Goal: Find specific page/section: Find specific page/section

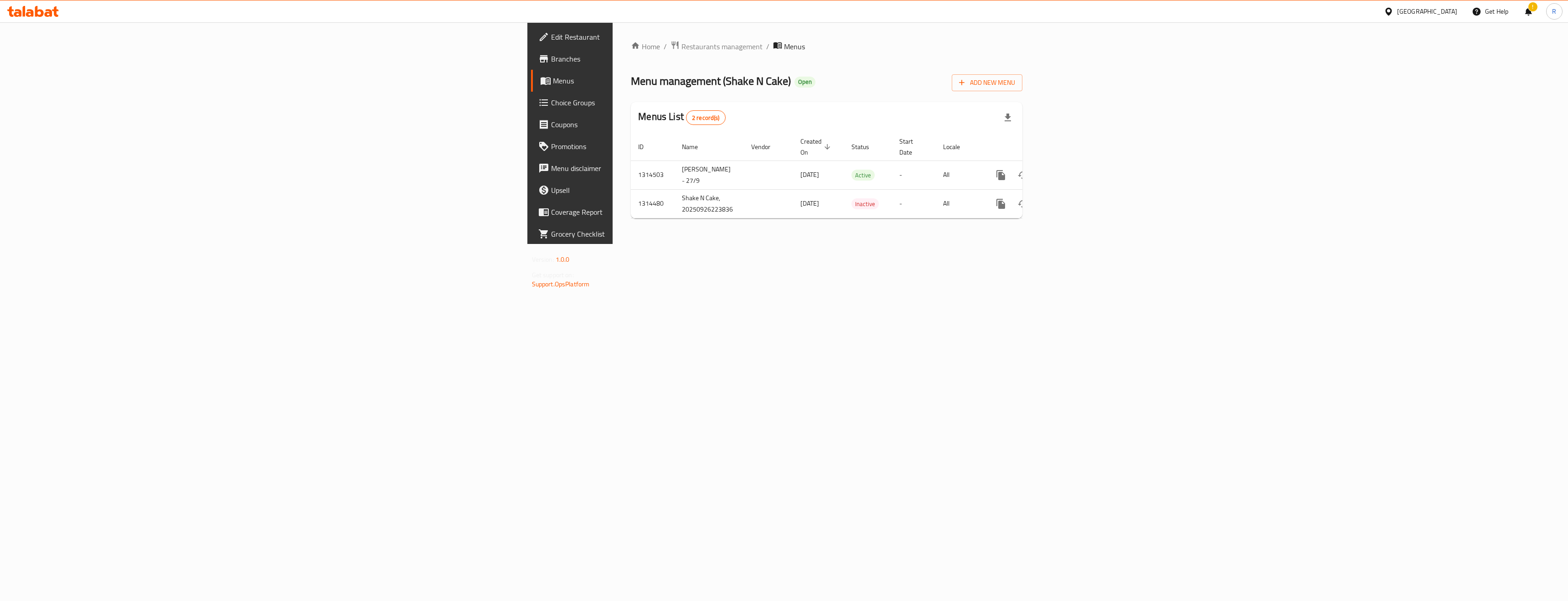
click at [1397, 10] on div at bounding box center [1390, 11] width 13 height 10
click at [1353, 242] on div "[GEOGRAPHIC_DATA]" at bounding box center [1358, 239] width 60 height 10
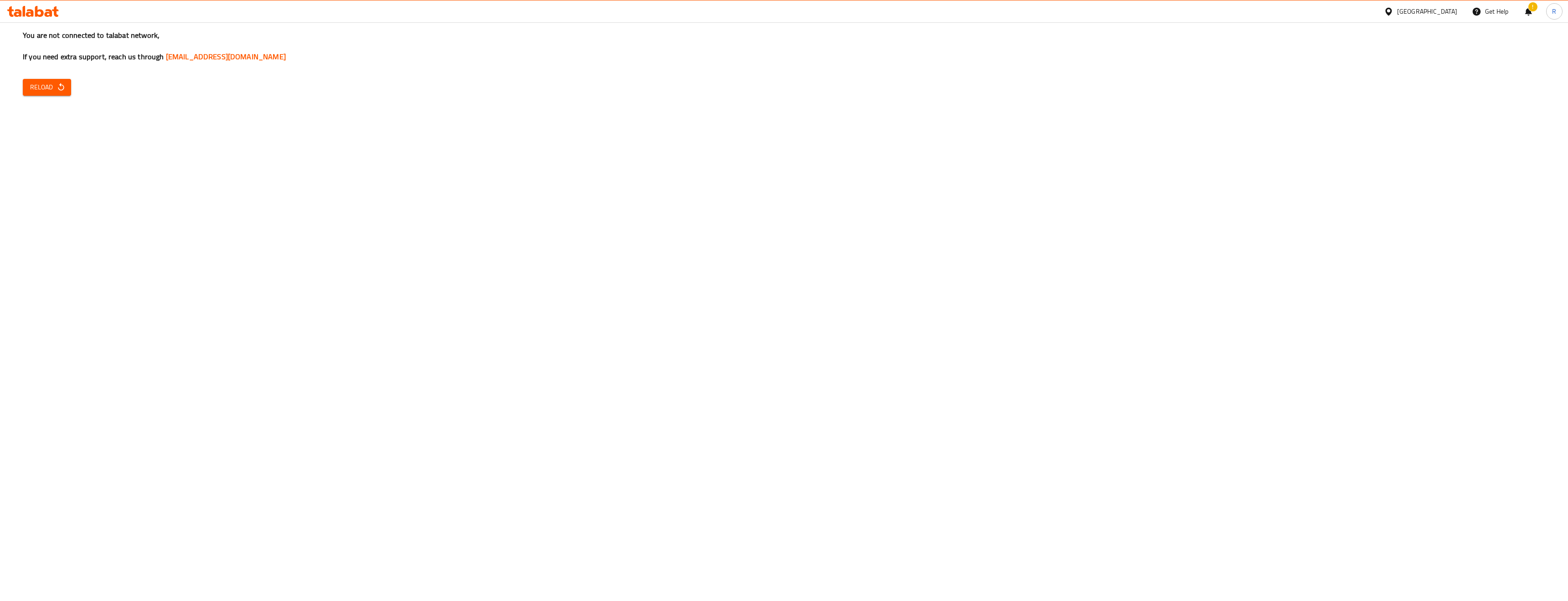
click at [34, 88] on span "Reload" at bounding box center [46, 87] width 33 height 12
click at [57, 77] on div "You are not connected to talabat network, If you need extra support, reach us t…" at bounding box center [784, 300] width 1568 height 601
click at [61, 74] on div "You are not connected to talabat network, If you need extra support, reach us t…" at bounding box center [784, 300] width 1568 height 601
click at [57, 85] on icon "button" at bounding box center [61, 87] width 9 height 9
click at [52, 16] on icon at bounding box center [33, 12] width 52 height 11
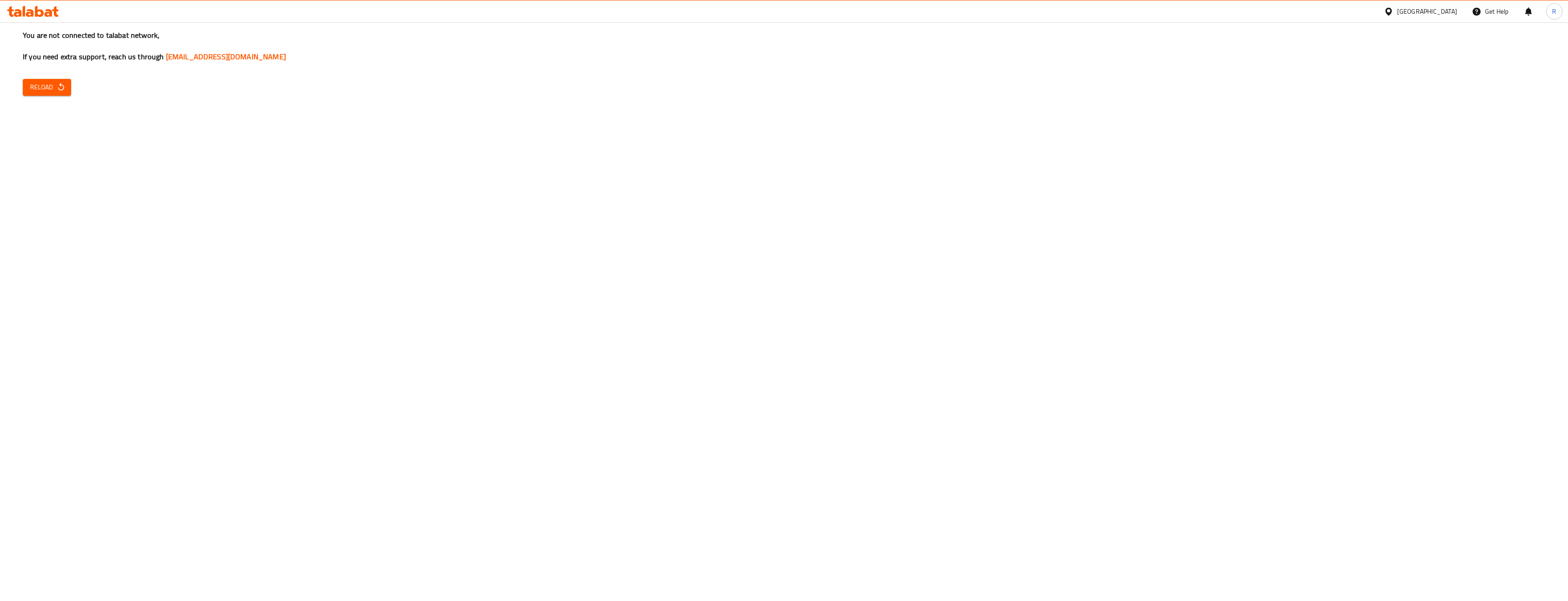
click at [48, 85] on span "Reload" at bounding box center [46, 87] width 33 height 12
click at [52, 86] on span "Reload" at bounding box center [46, 87] width 33 height 12
click at [38, 79] on button "Reload" at bounding box center [46, 88] width 48 height 17
click at [30, 12] on icon at bounding box center [30, 13] width 8 height 8
click at [46, 90] on span "Reload" at bounding box center [46, 87] width 33 height 12
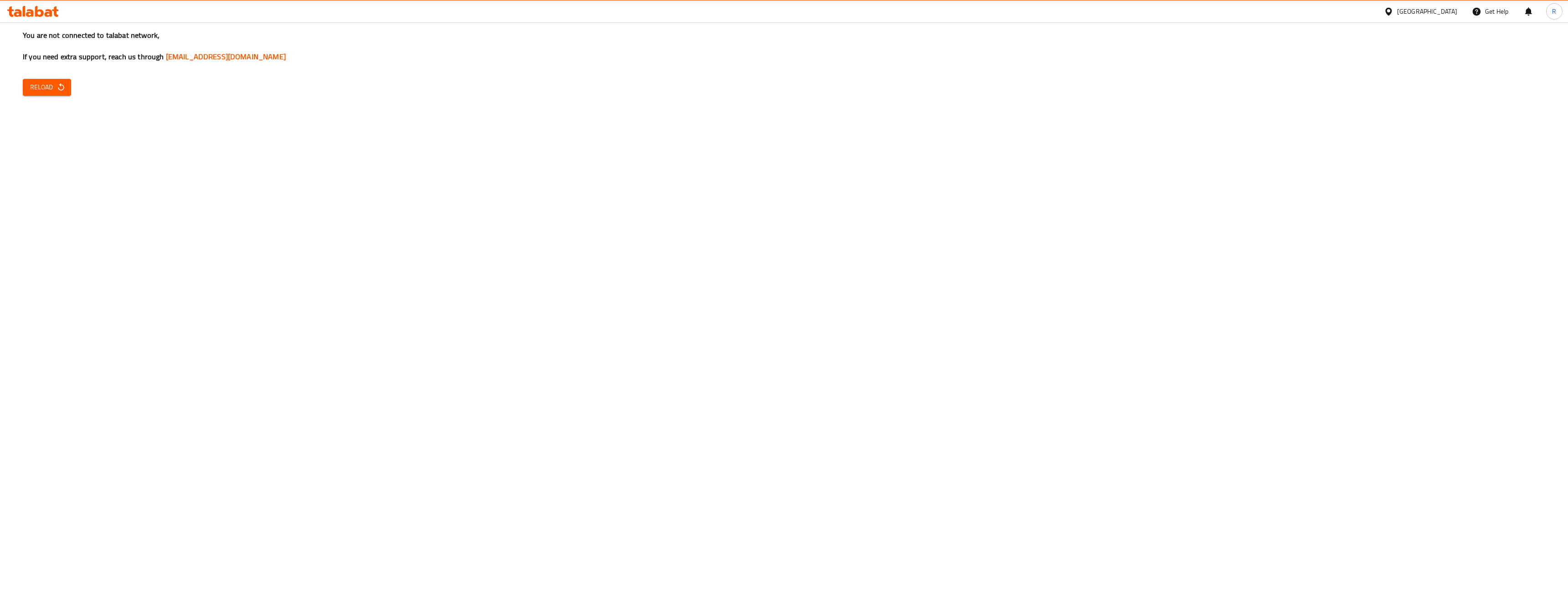
click at [55, 104] on div "You are not connected to talabat network, If you need extra support, reach us t…" at bounding box center [784, 300] width 1568 height 601
click at [55, 82] on span "Reload" at bounding box center [46, 87] width 33 height 12
click at [59, 90] on icon "button" at bounding box center [61, 86] width 6 height 8
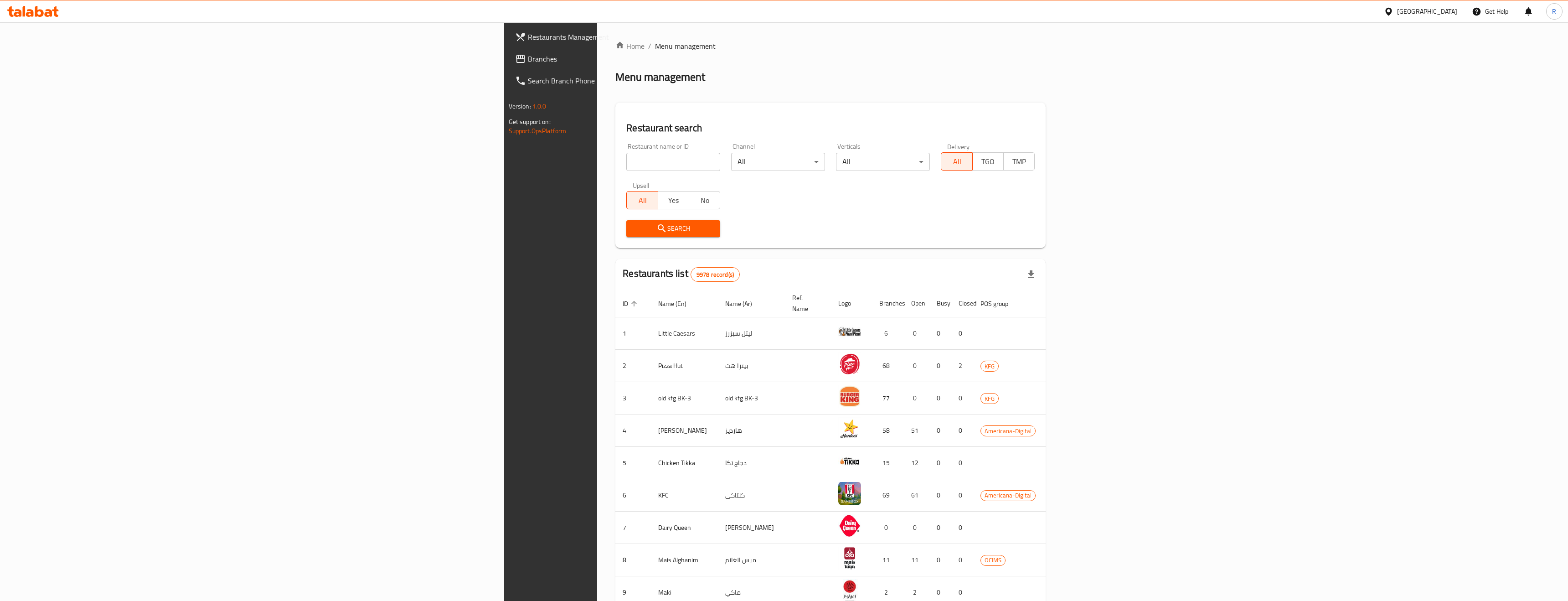
click at [1437, 17] on div "[GEOGRAPHIC_DATA]" at bounding box center [1420, 12] width 88 height 22
click at [1397, 13] on div at bounding box center [1390, 11] width 13 height 10
click at [1332, 237] on div "United Arab Emirates" at bounding box center [1358, 239] width 60 height 10
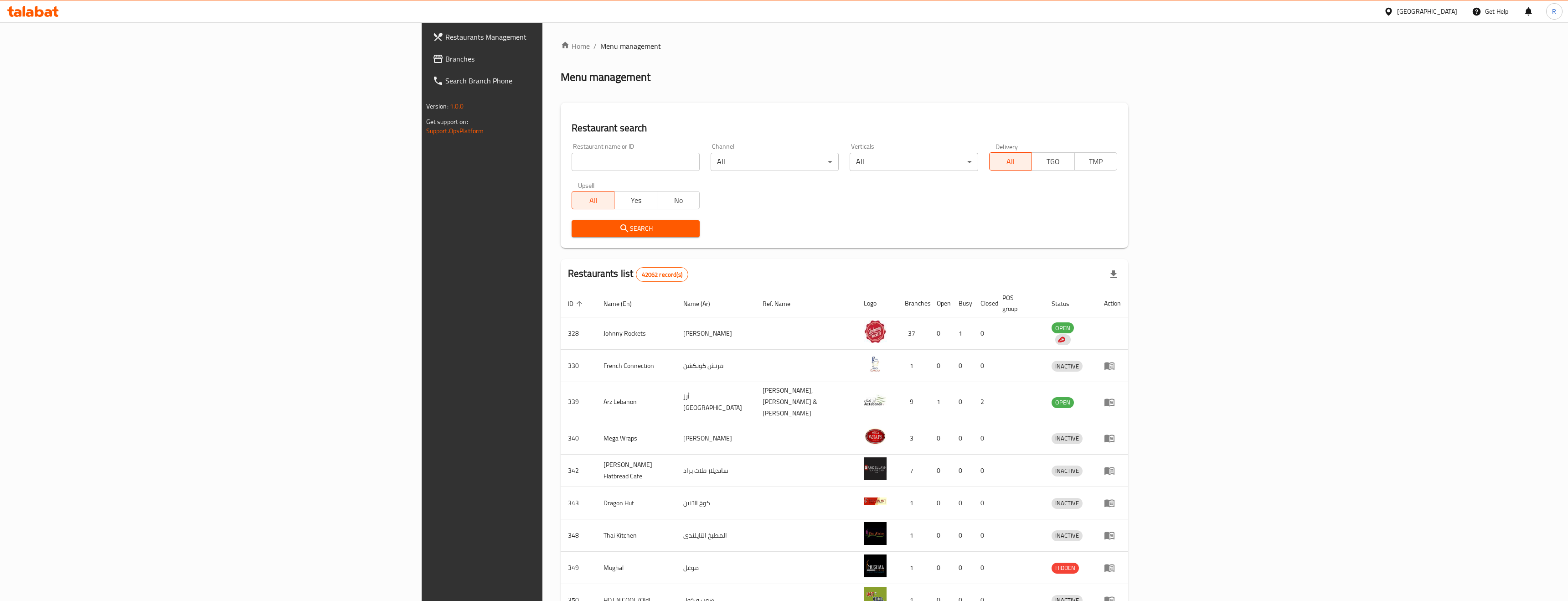
click at [572, 161] on input "search" at bounding box center [635, 162] width 128 height 18
type input "VOCCA"
click button "Search" at bounding box center [635, 229] width 128 height 17
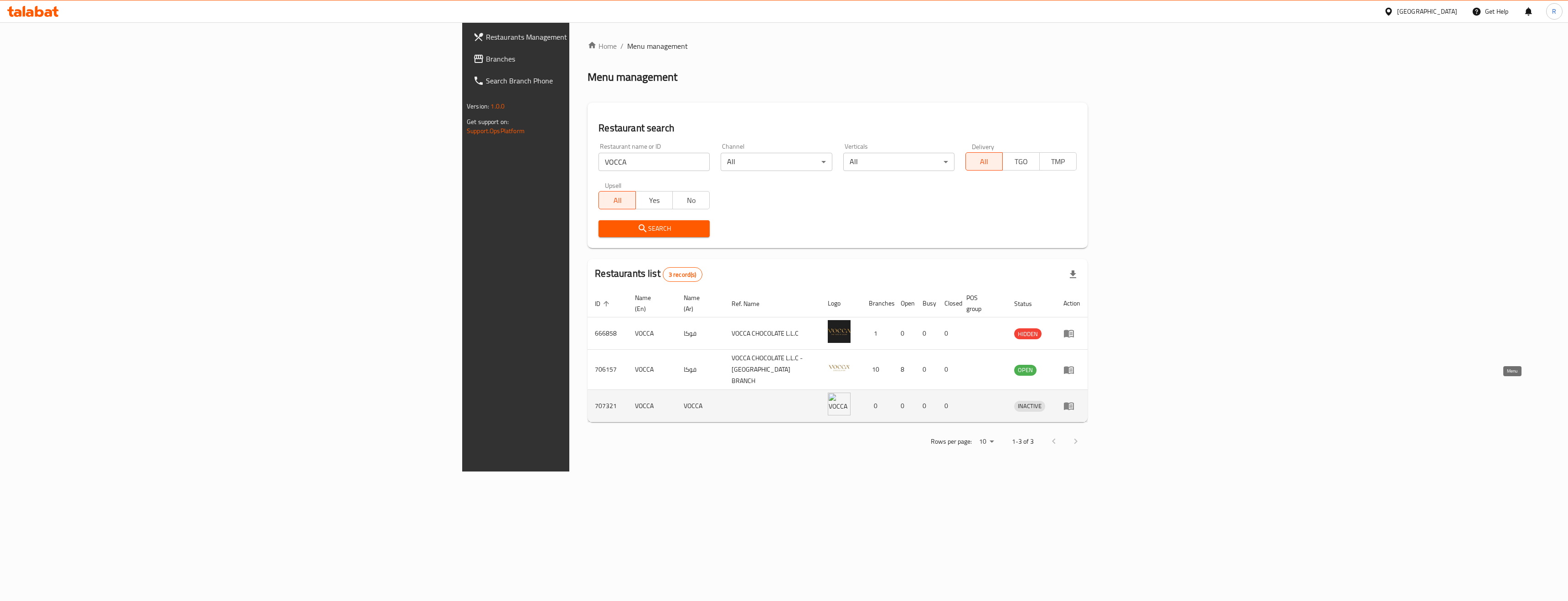
click at [1074, 400] on icon "enhanced table" at bounding box center [1069, 406] width 11 height 11
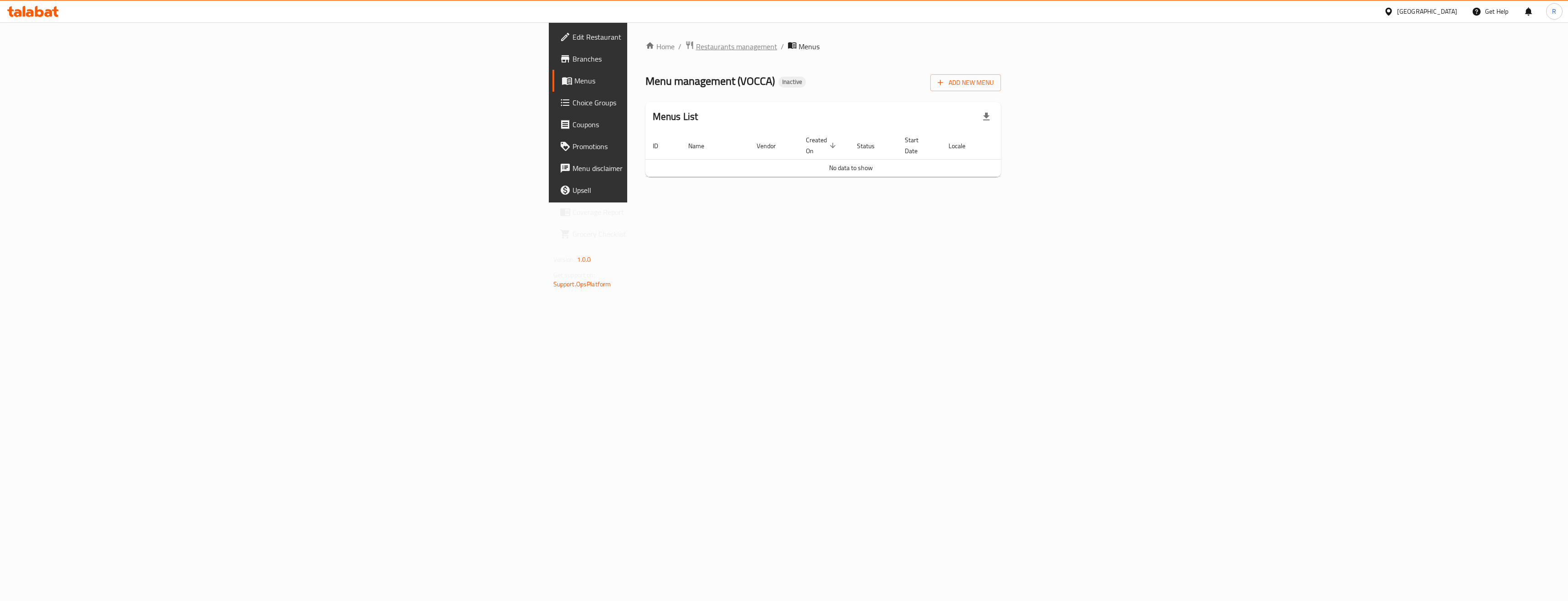
click at [696, 50] on span "Restaurants management" at bounding box center [736, 46] width 81 height 11
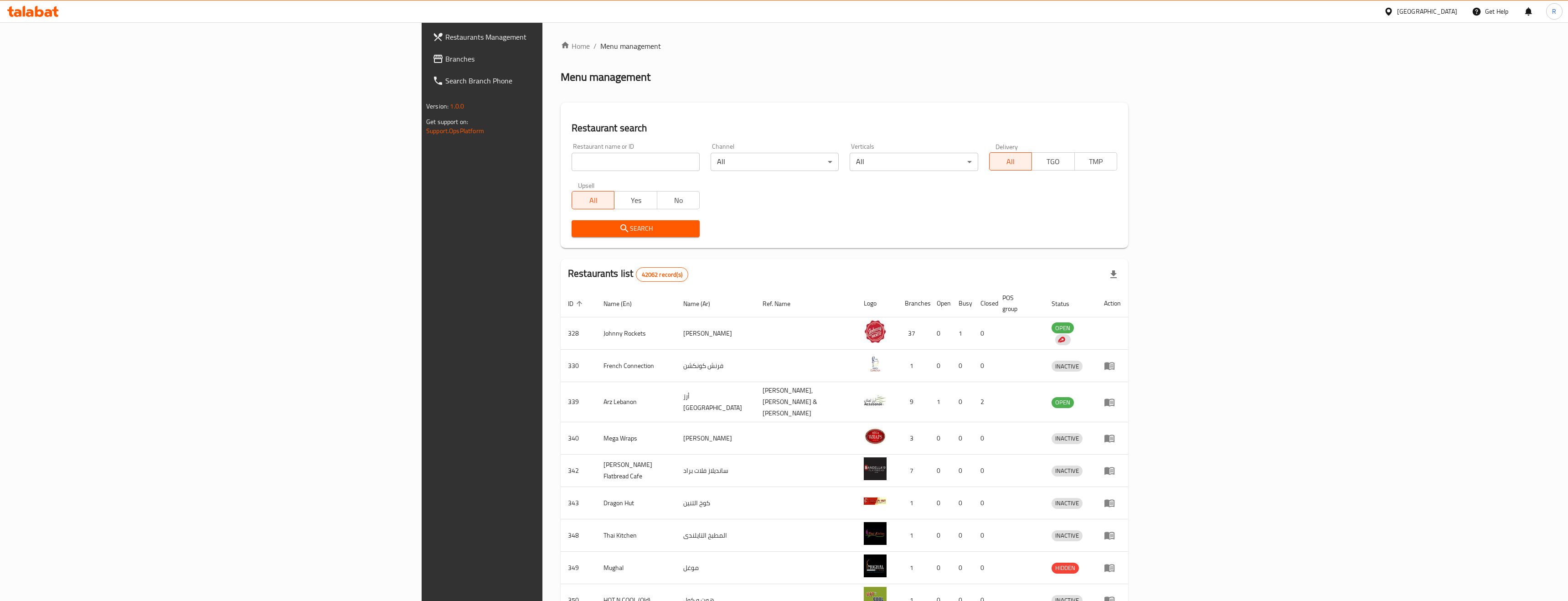
click at [572, 166] on input "search" at bounding box center [635, 162] width 128 height 18
type input "VOCCA"
click button "Search" at bounding box center [635, 229] width 128 height 17
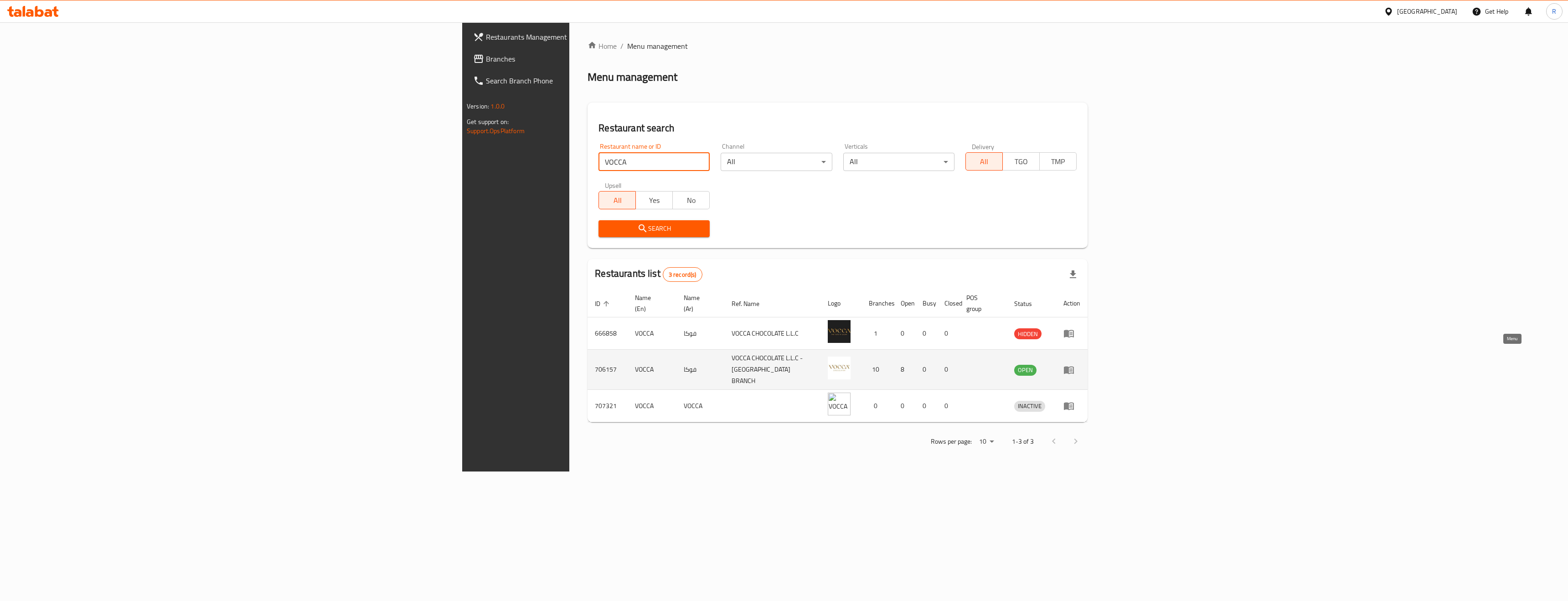
click at [1074, 364] on icon "enhanced table" at bounding box center [1069, 370] width 11 height 11
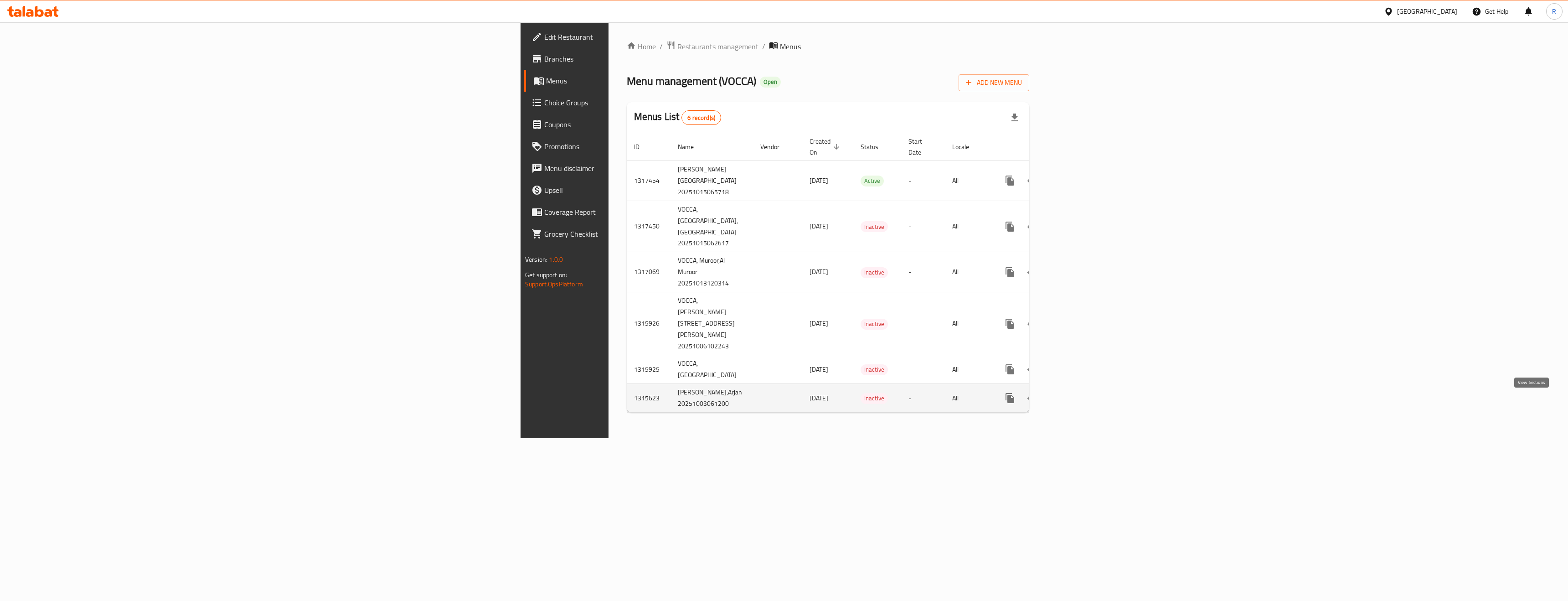
click at [1081, 403] on icon "enhanced table" at bounding box center [1076, 398] width 11 height 11
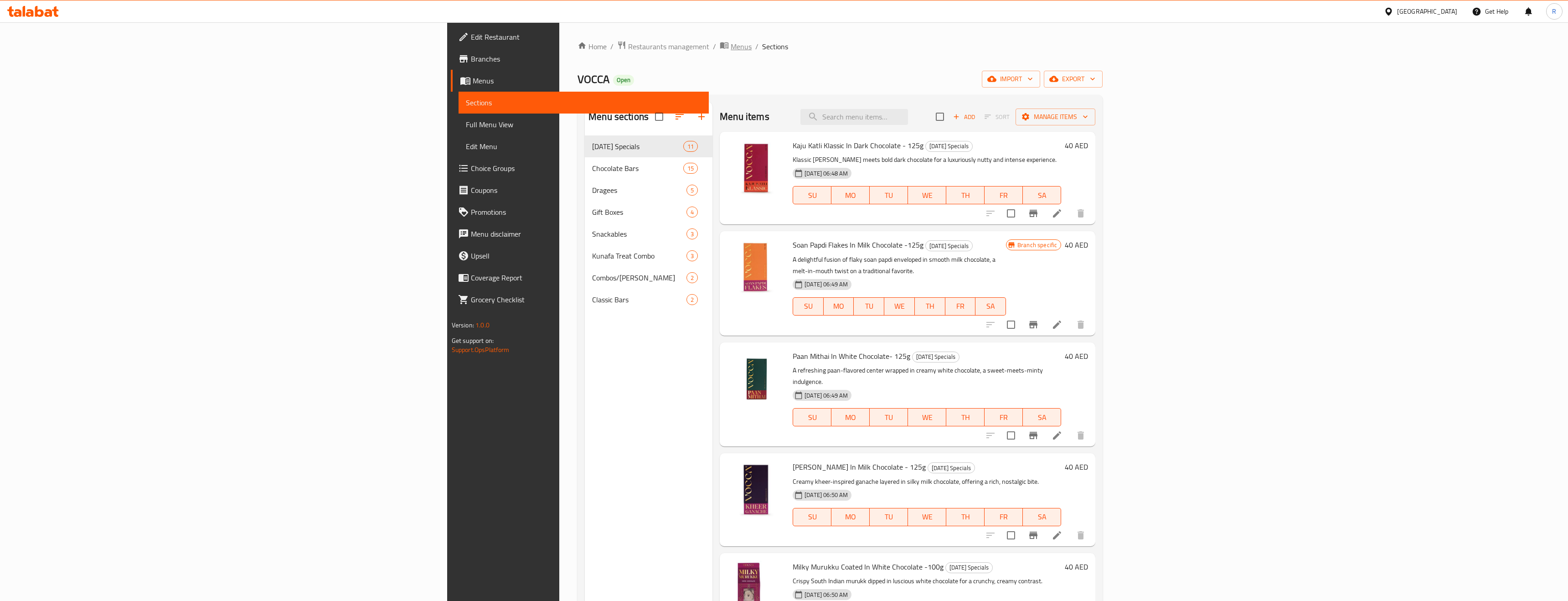
click at [730, 44] on span "Menus" at bounding box center [741, 46] width 21 height 11
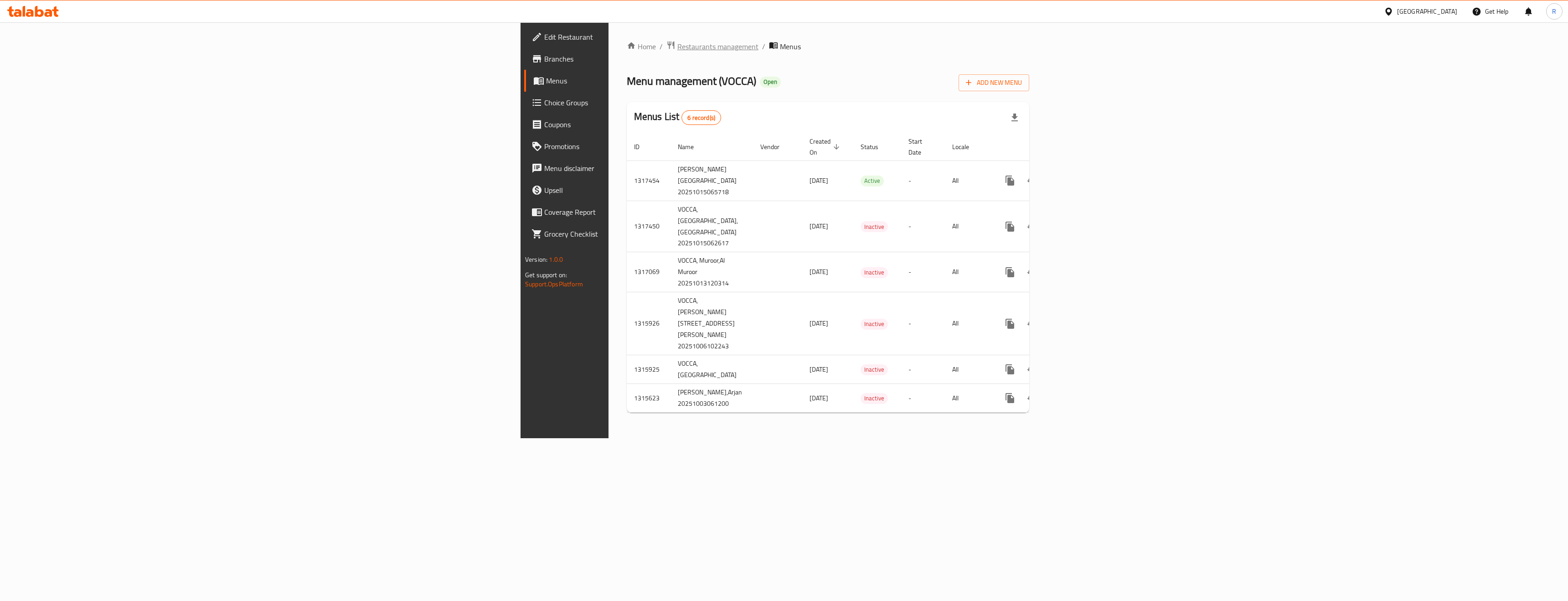
click at [677, 46] on span "Restaurants management" at bounding box center [718, 46] width 81 height 11
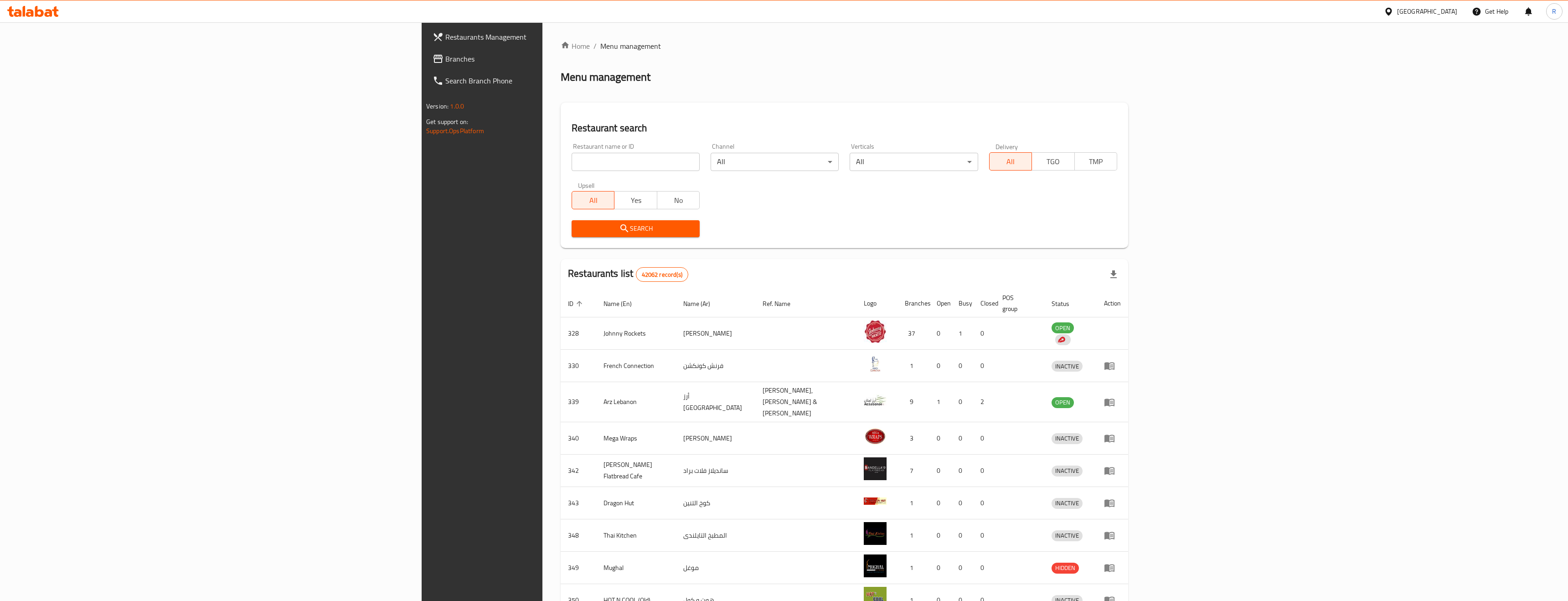
click at [572, 164] on input "search" at bounding box center [635, 162] width 128 height 18
type input "VOCCA"
click button "Search" at bounding box center [635, 229] width 128 height 17
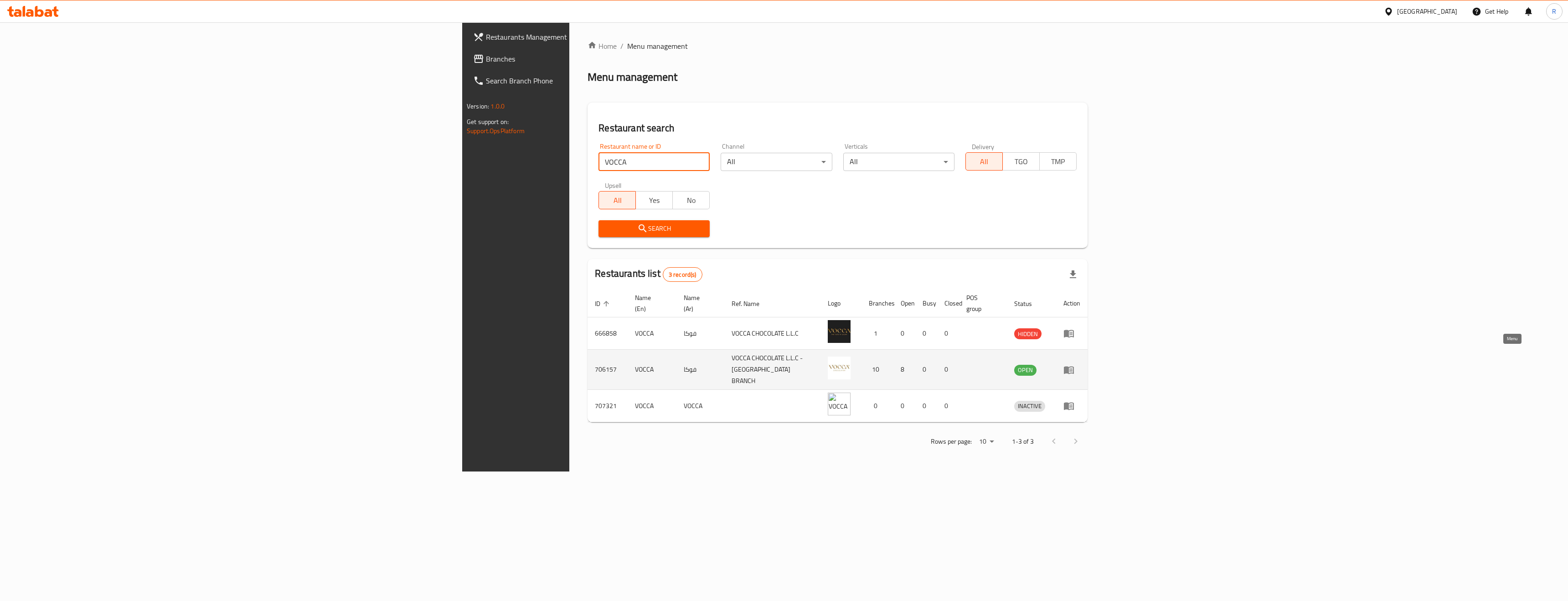
click at [1074, 366] on icon "enhanced table" at bounding box center [1069, 370] width 10 height 8
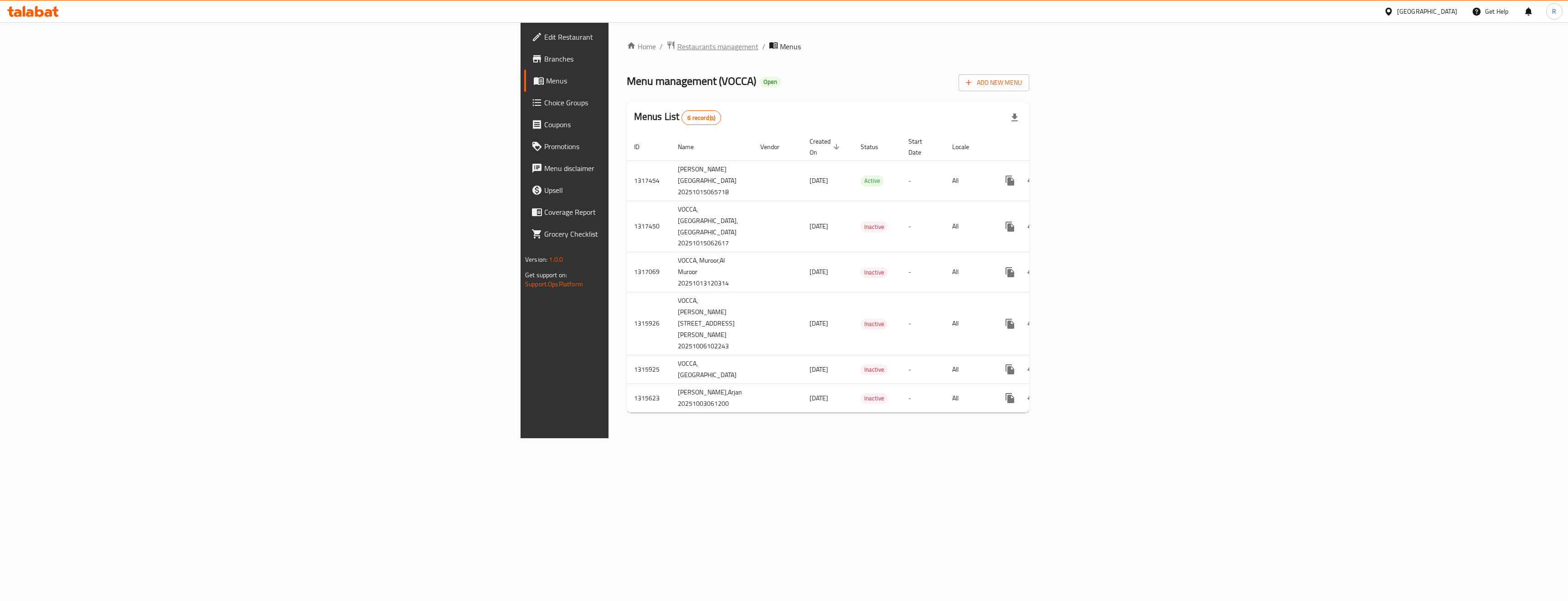
click at [677, 41] on span "Restaurants management" at bounding box center [718, 46] width 81 height 11
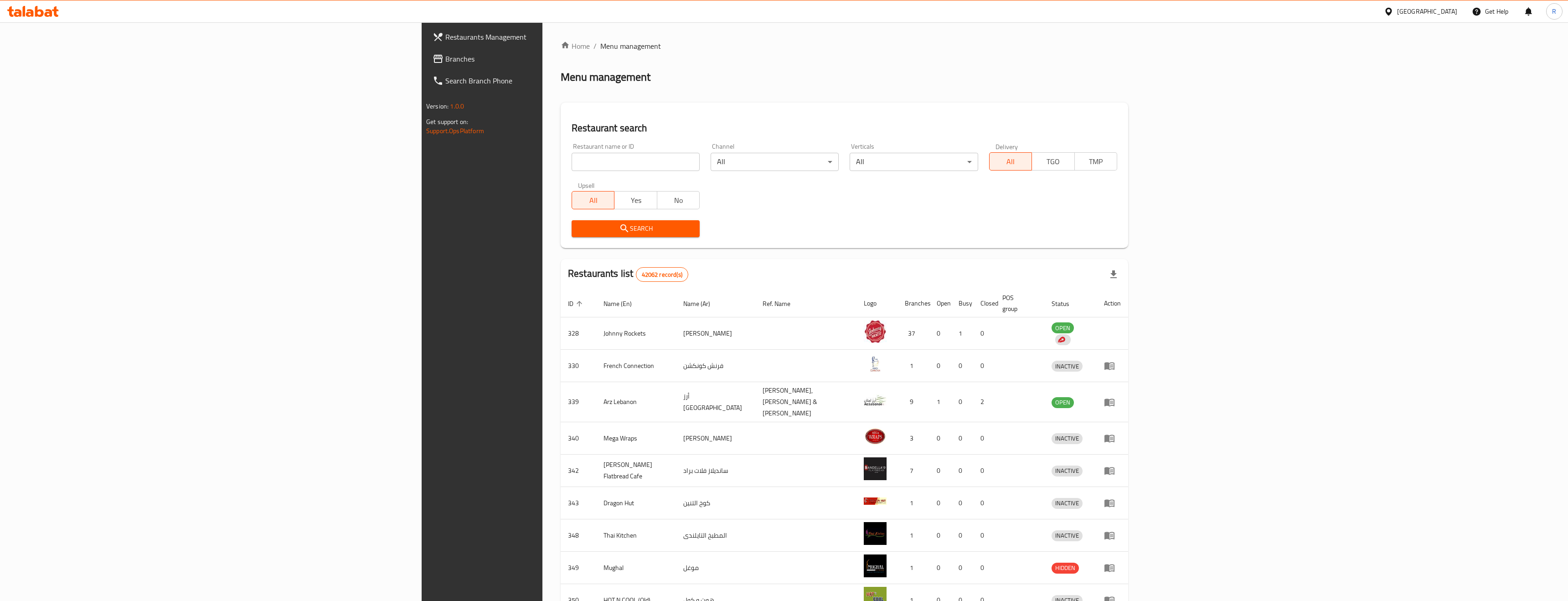
click at [572, 157] on input "search" at bounding box center [635, 162] width 128 height 18
paste input "779643"
click button "Search" at bounding box center [635, 229] width 128 height 17
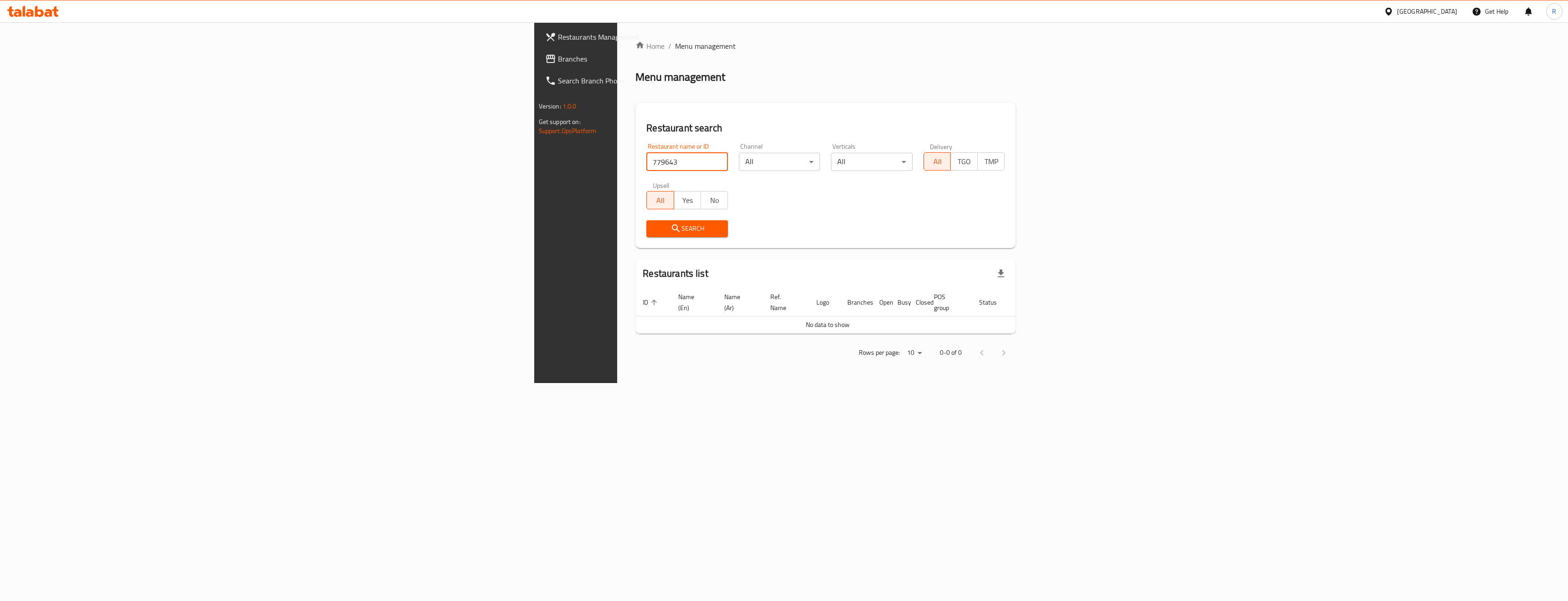
click at [646, 154] on input "779643" at bounding box center [687, 162] width 82 height 18
click button "Search" at bounding box center [687, 229] width 82 height 17
click at [646, 161] on input "779643" at bounding box center [687, 162] width 82 height 18
click button "Search" at bounding box center [687, 229] width 82 height 17
drag, startPoint x: 382, startPoint y: 167, endPoint x: 222, endPoint y: 166, distance: 160.0
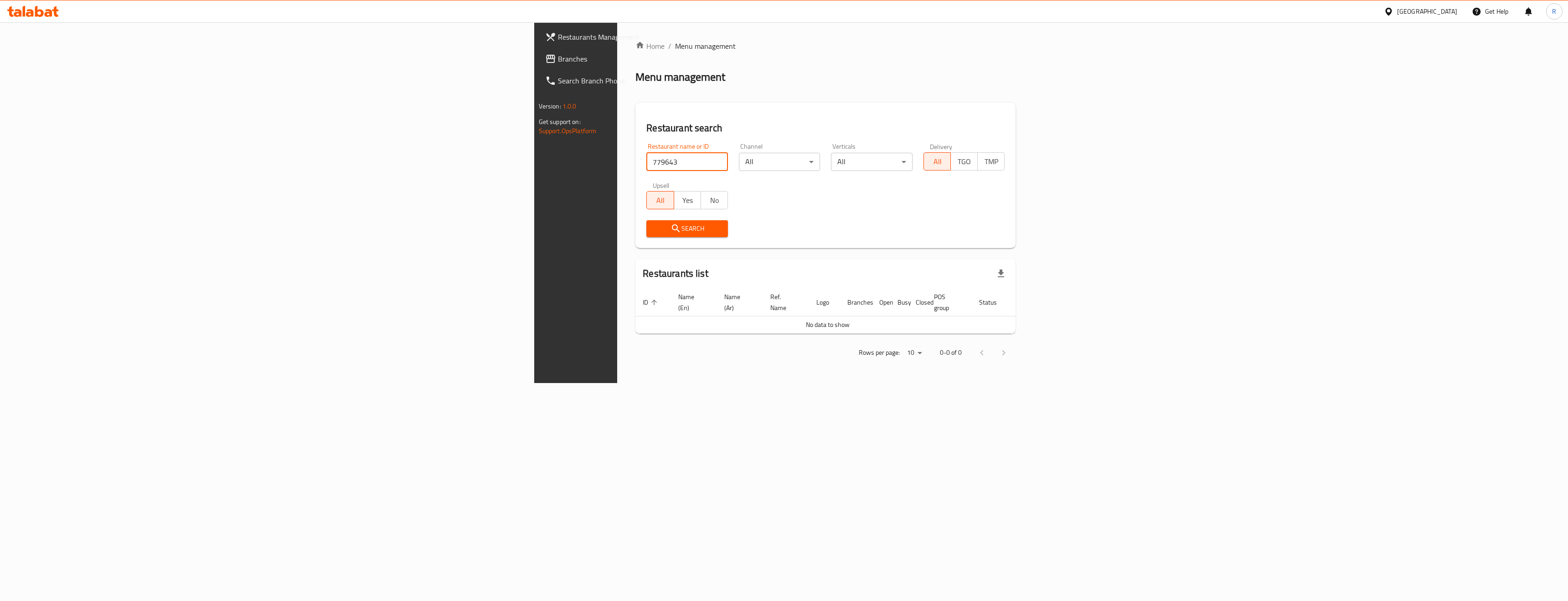
click at [534, 166] on div "Restaurants Management Branches Search Branch Phone Version: 1.0.0 Get support …" at bounding box center [784, 203] width 500 height 360
type input "Vocca"
click button "Search" at bounding box center [687, 229] width 82 height 17
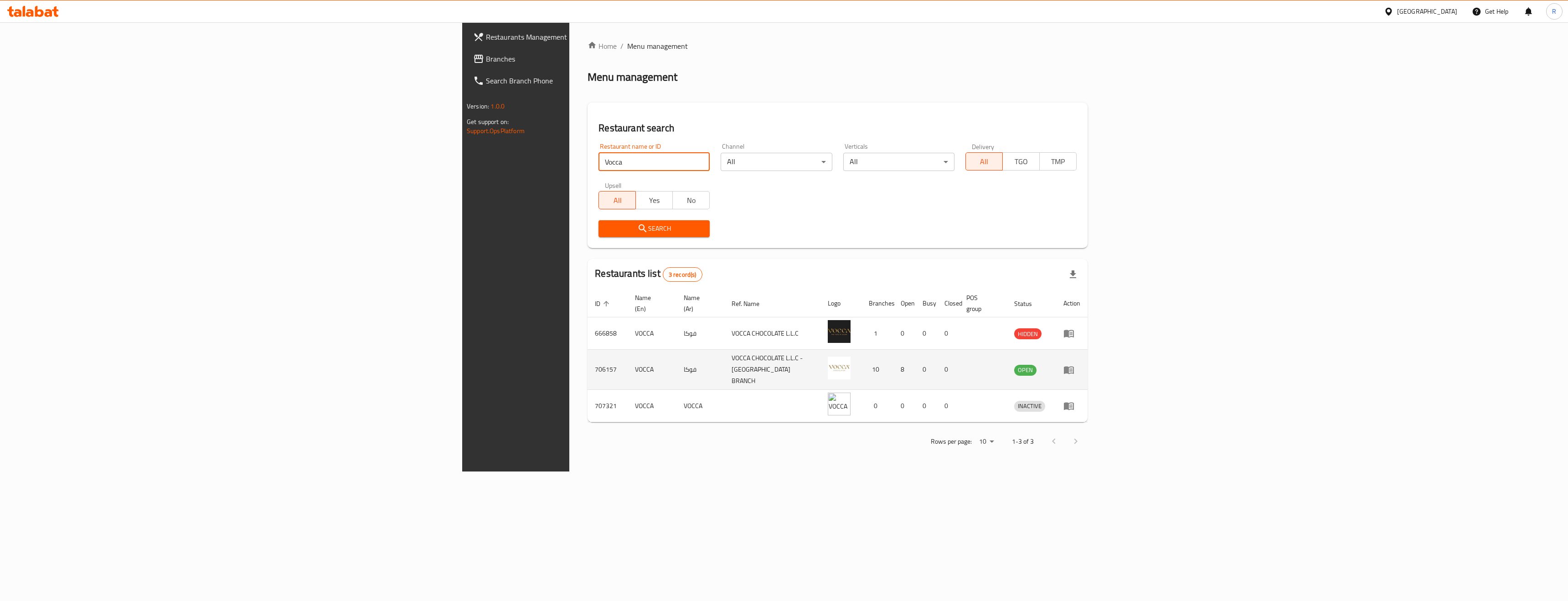
click at [1074, 366] on icon "enhanced table" at bounding box center [1069, 370] width 10 height 8
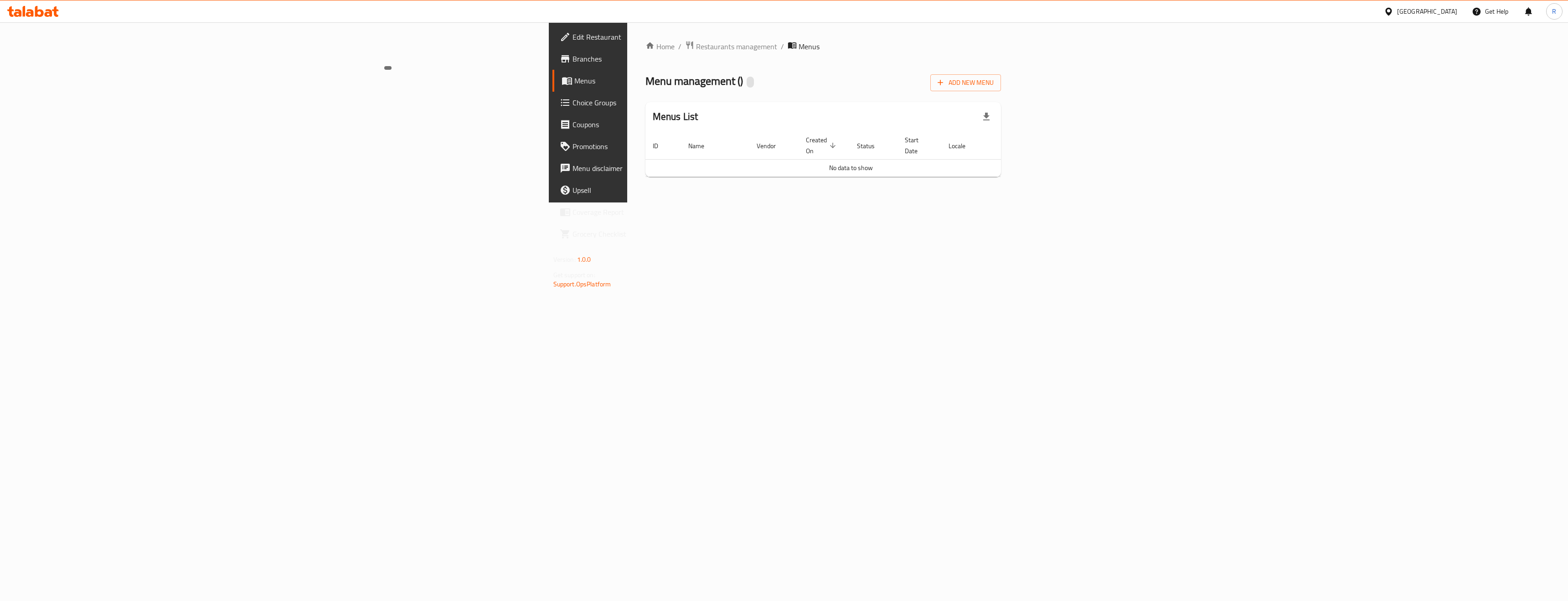
click at [747, 84] on div at bounding box center [751, 82] width 7 height 11
click at [696, 48] on span "Restaurants management" at bounding box center [736, 46] width 81 height 11
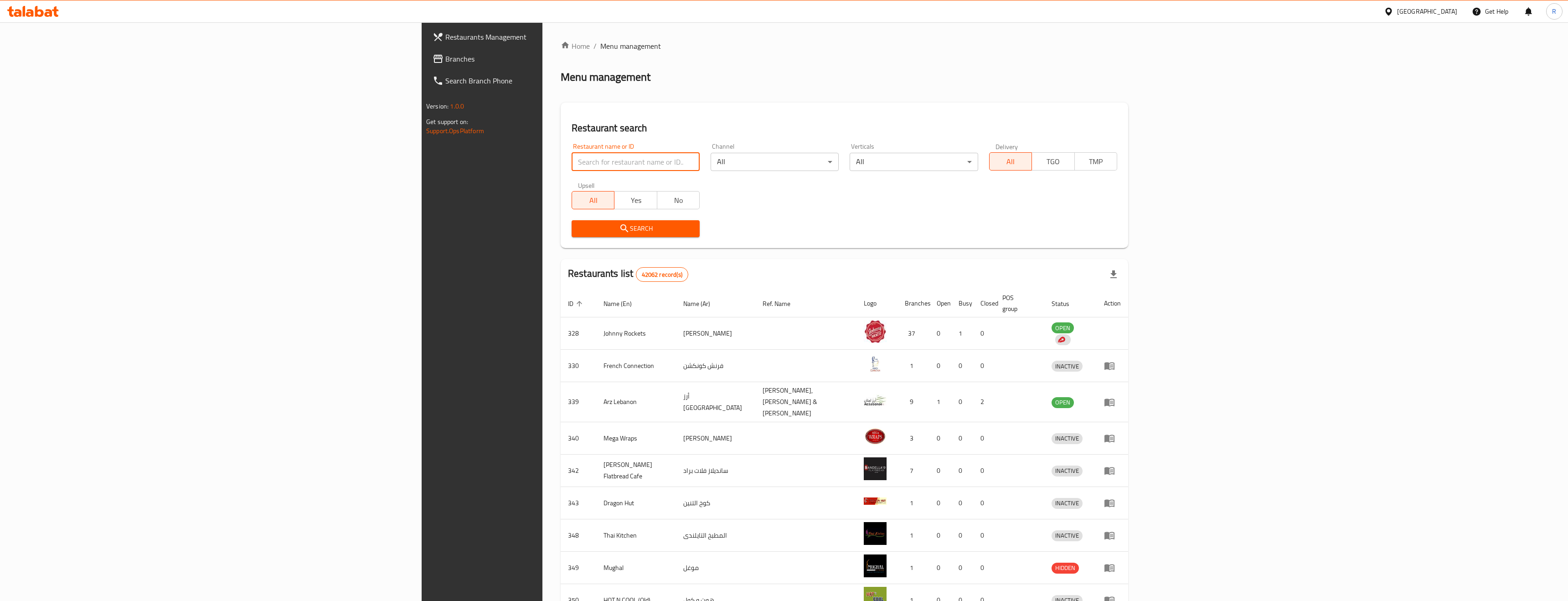
click at [572, 160] on input "search" at bounding box center [635, 162] width 128 height 18
type input "VOCCA"
click button "Search" at bounding box center [635, 229] width 128 height 17
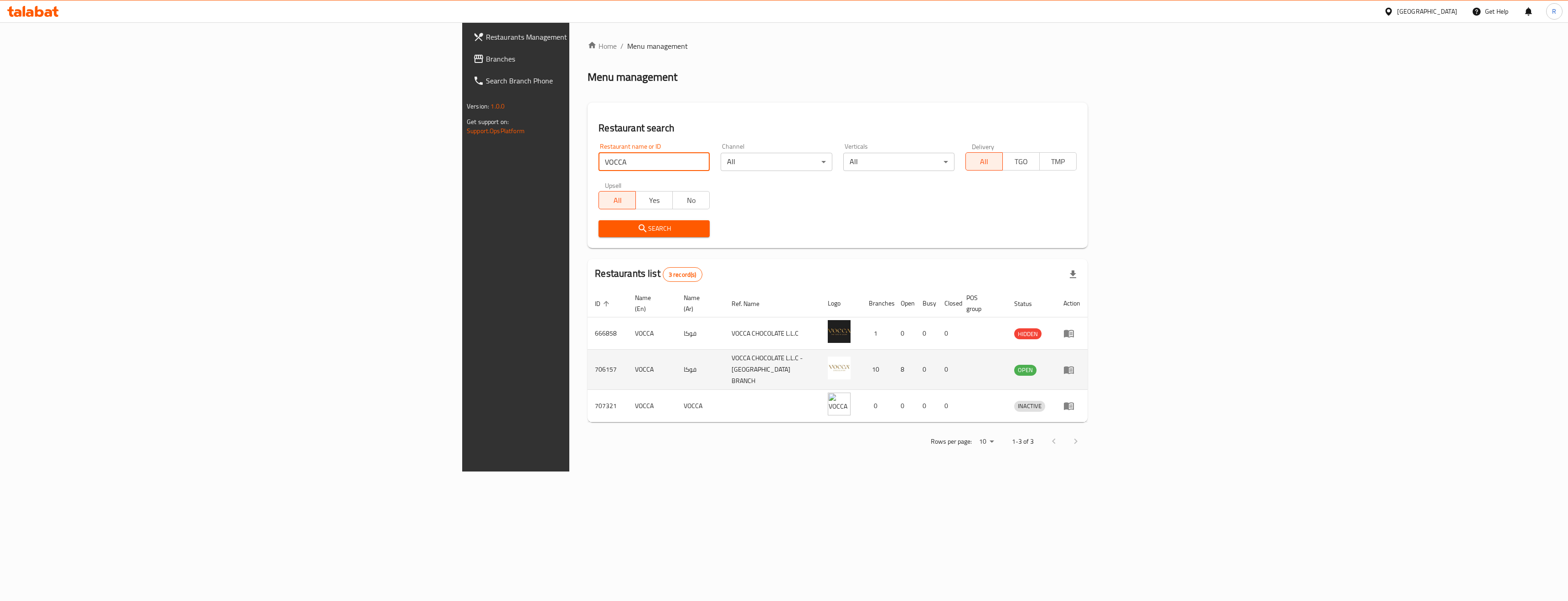
click at [1088, 361] on td "enhanced table" at bounding box center [1072, 370] width 32 height 40
click at [1074, 366] on icon "enhanced table" at bounding box center [1069, 370] width 10 height 8
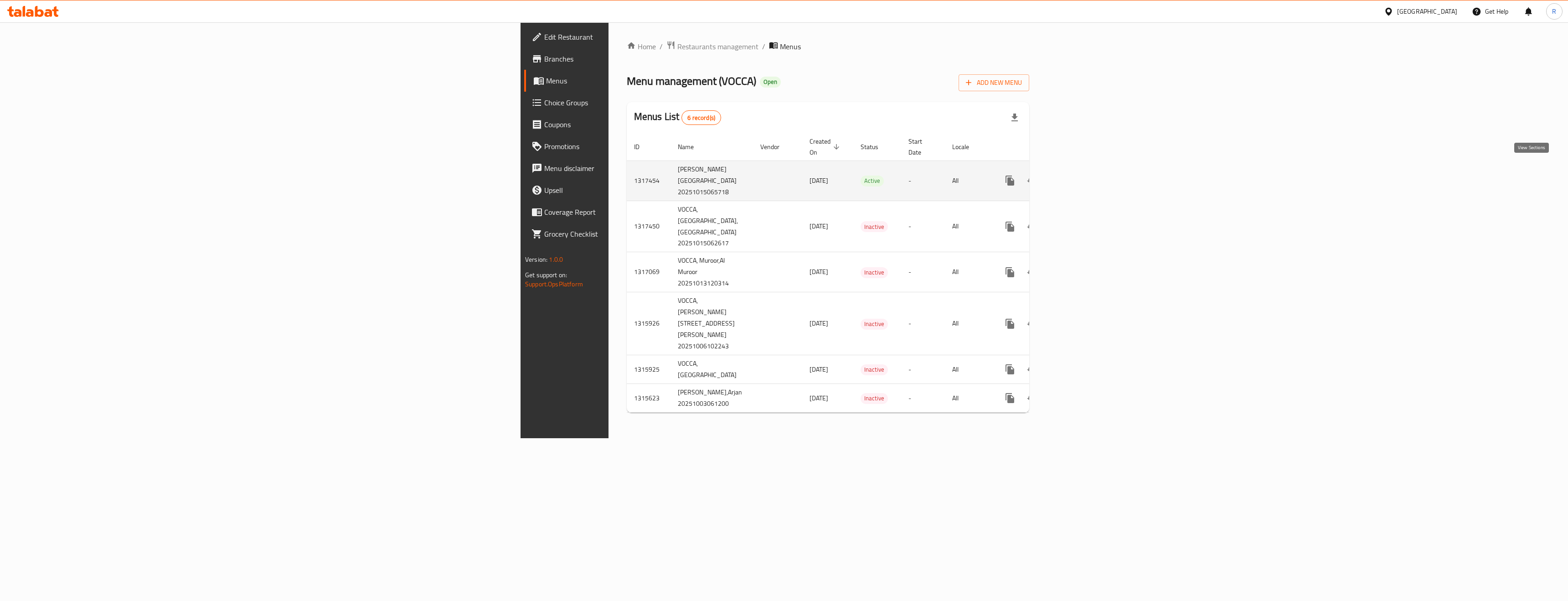
click at [1081, 175] on icon "enhanced table" at bounding box center [1076, 181] width 11 height 11
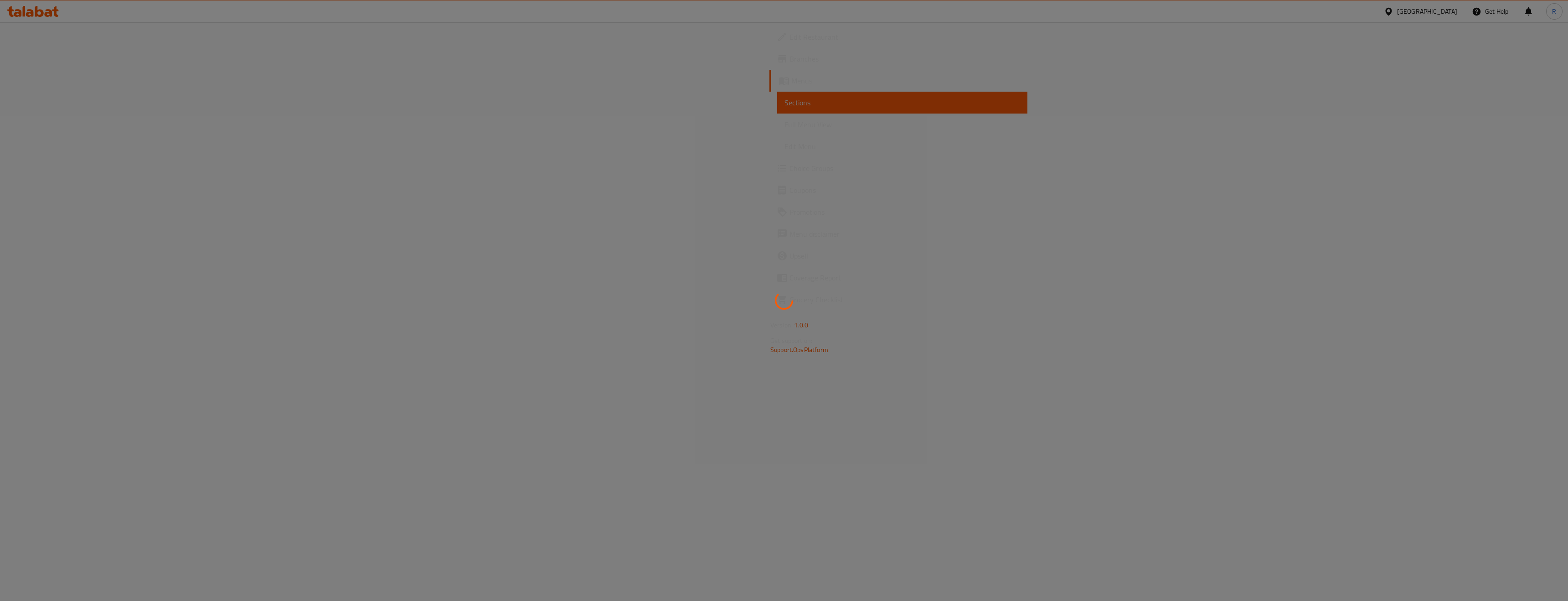
click at [615, 95] on div at bounding box center [784, 300] width 1568 height 601
